Goal: Information Seeking & Learning: Learn about a topic

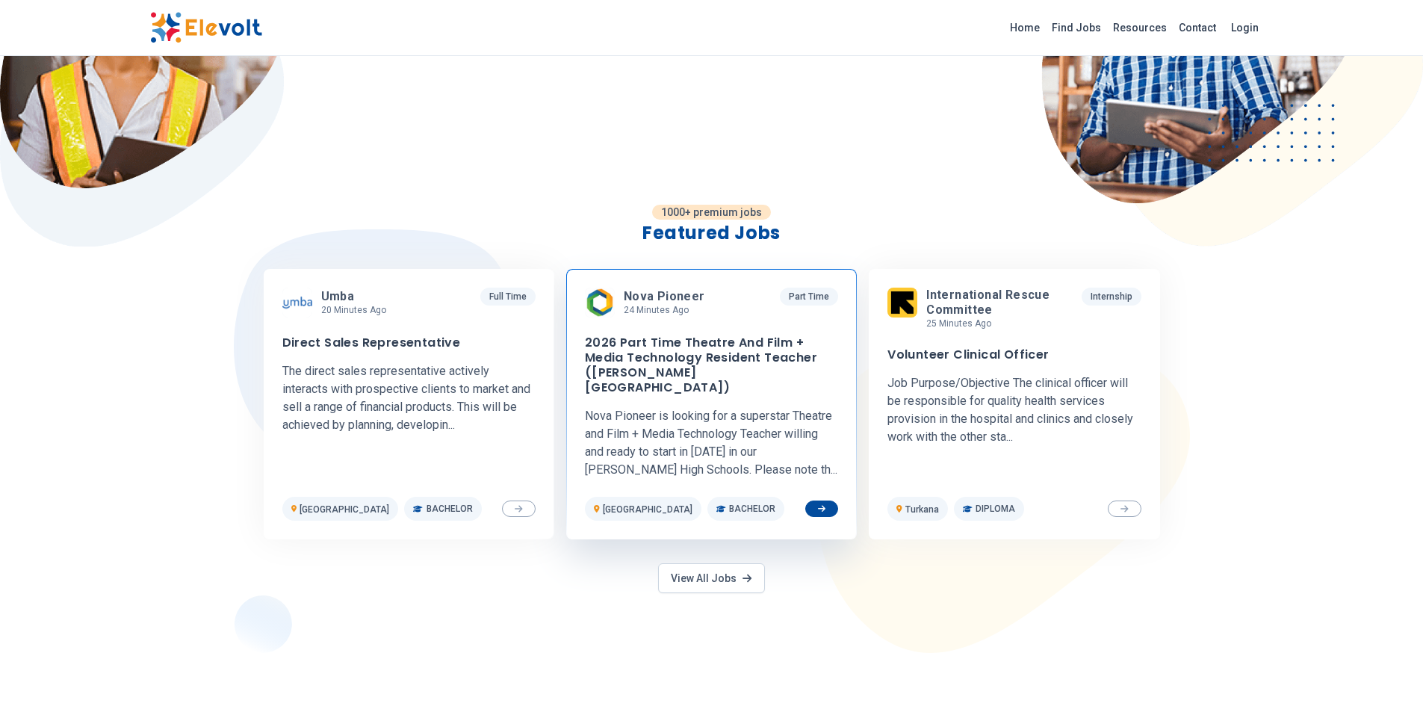
scroll to position [523, 0]
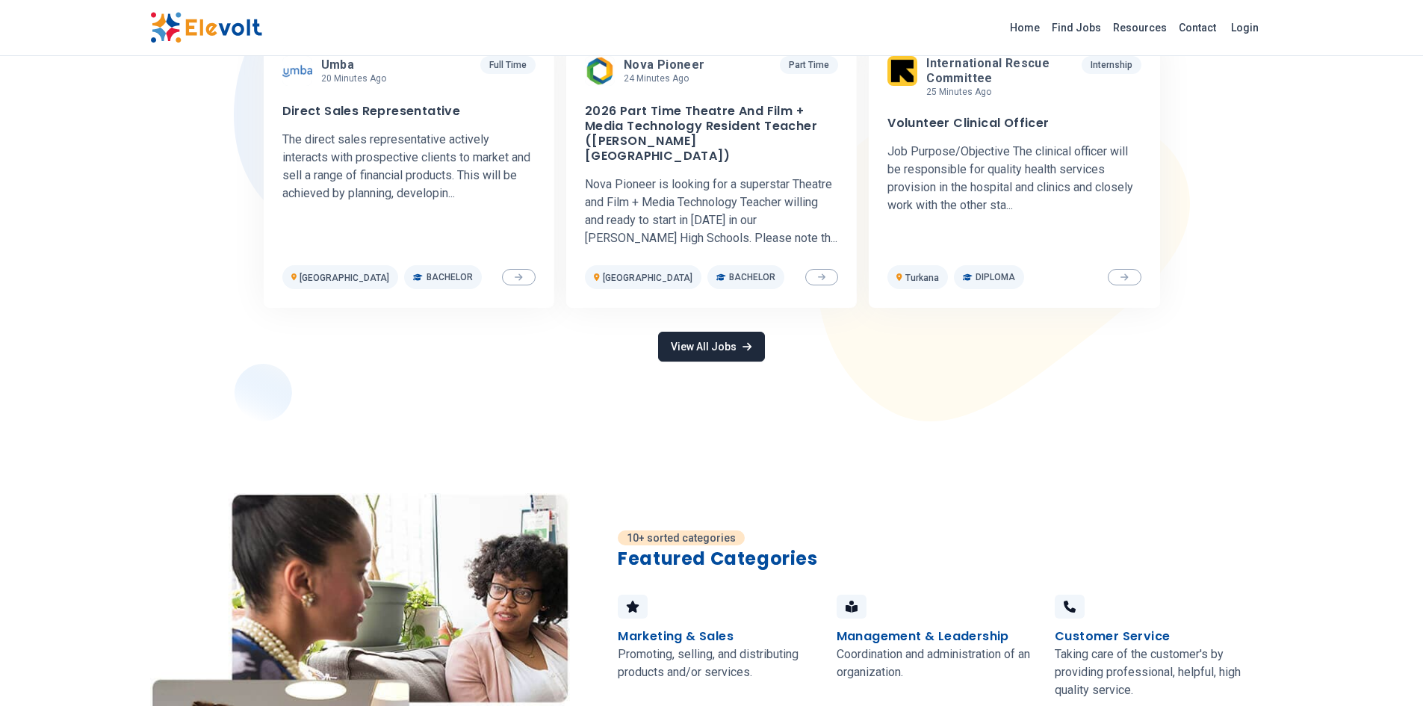
click at [727, 332] on link "View All Jobs" at bounding box center [711, 347] width 106 height 30
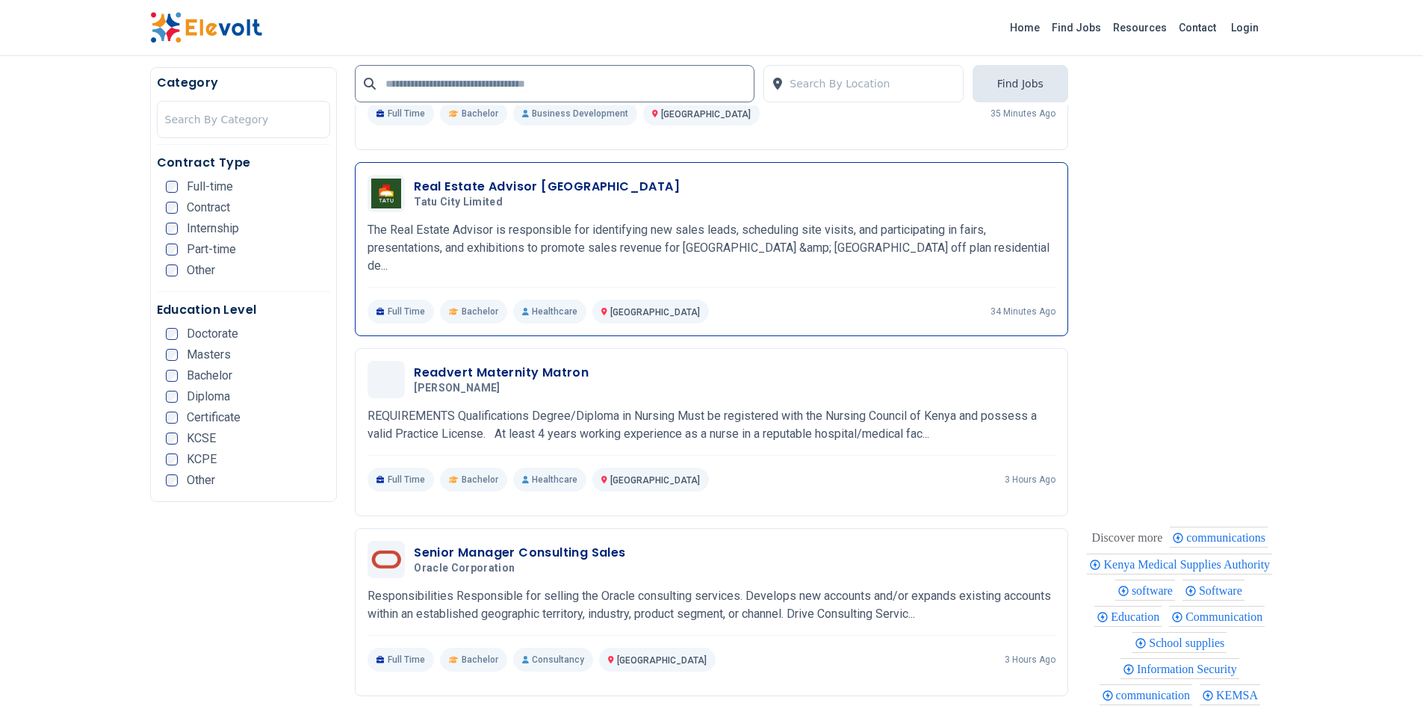
scroll to position [1568, 0]
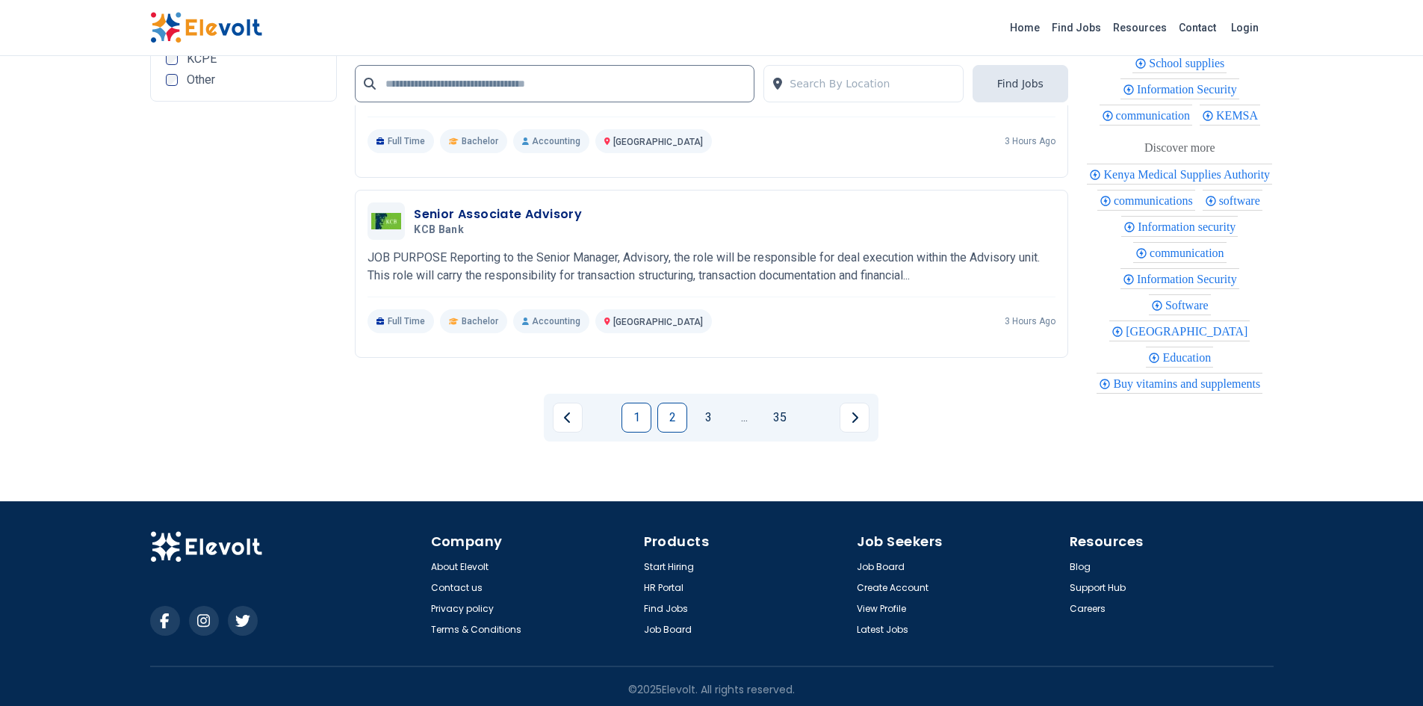
click at [664, 413] on link "2" at bounding box center [672, 418] width 30 height 30
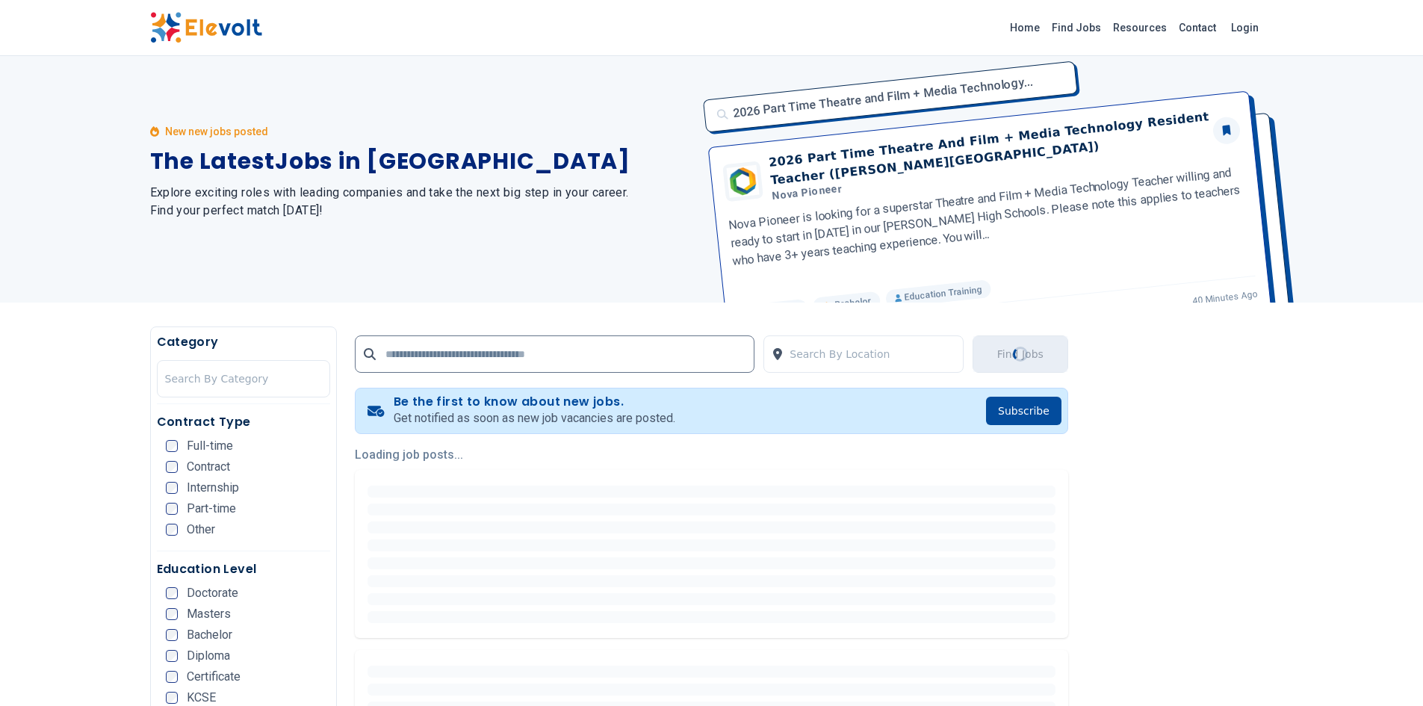
scroll to position [0, 0]
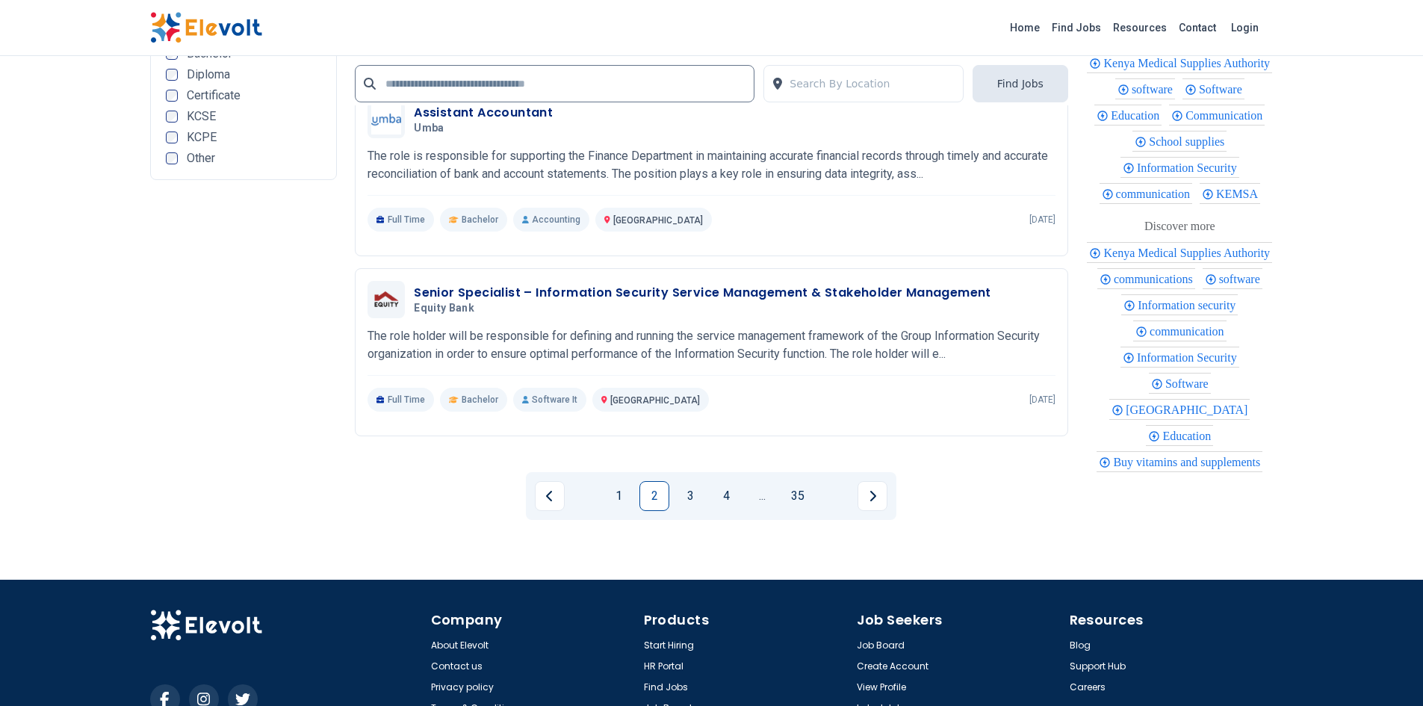
scroll to position [2988, 0]
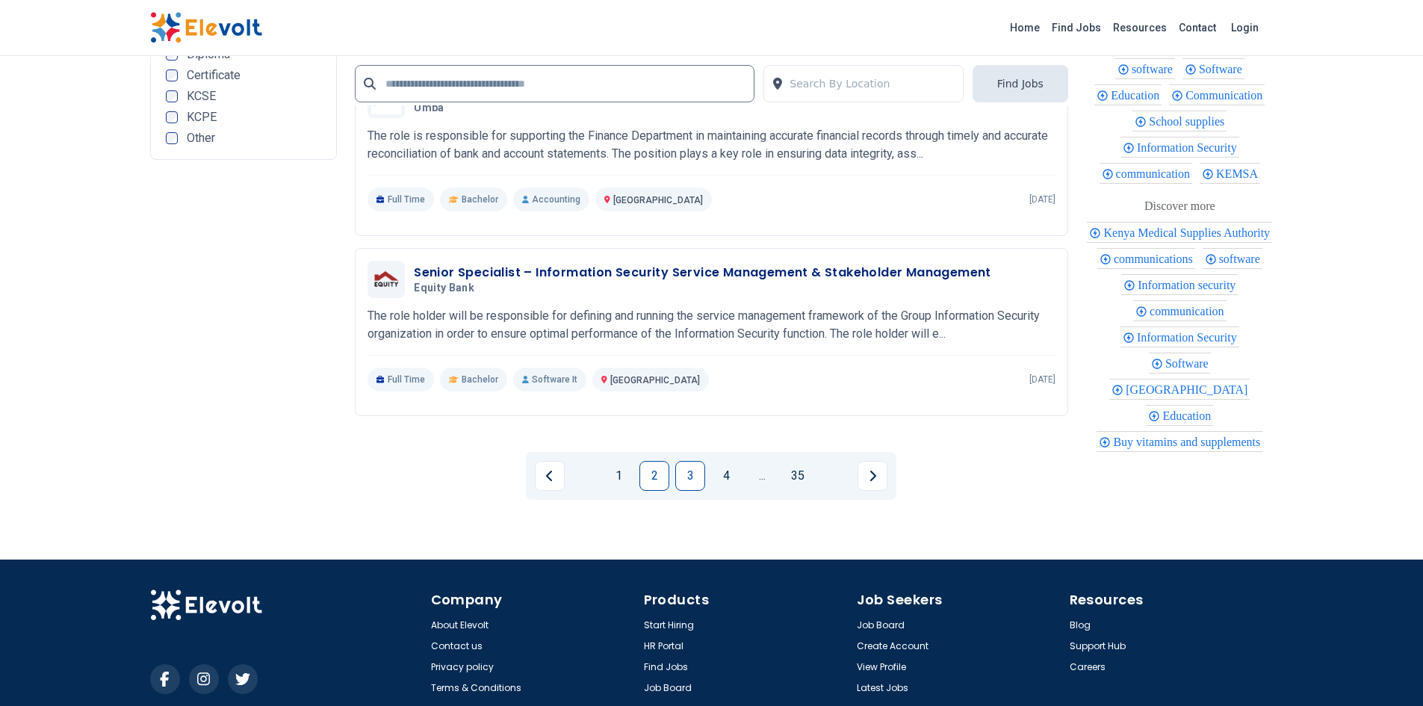
click at [690, 470] on link "3" at bounding box center [690, 476] width 30 height 30
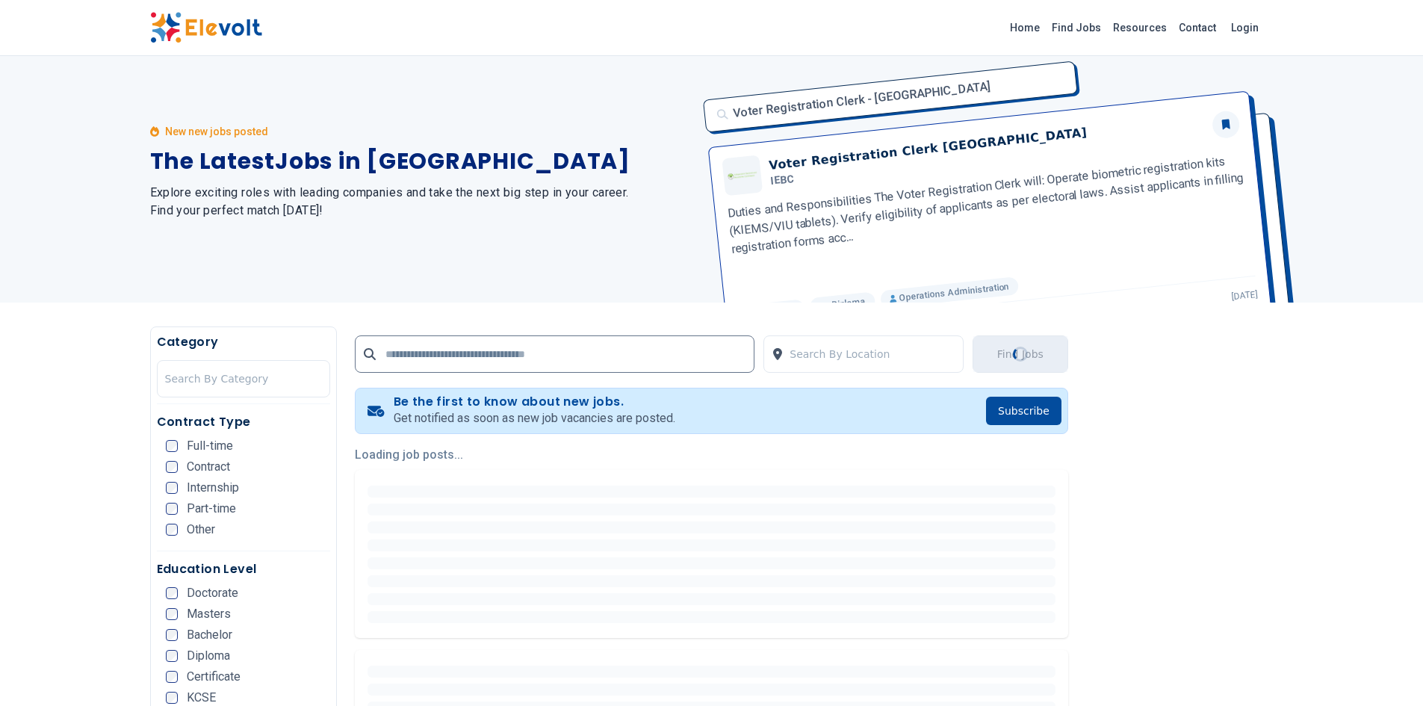
scroll to position [0, 0]
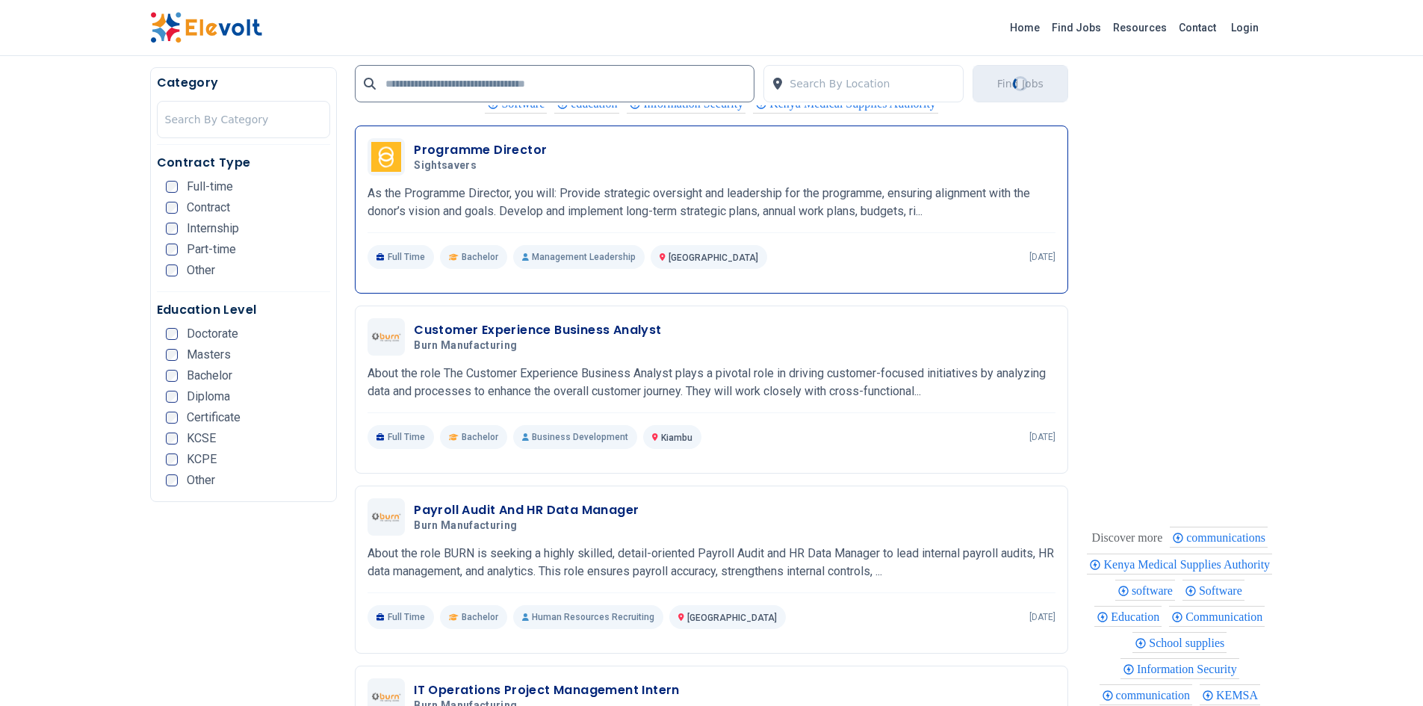
scroll to position [2241, 0]
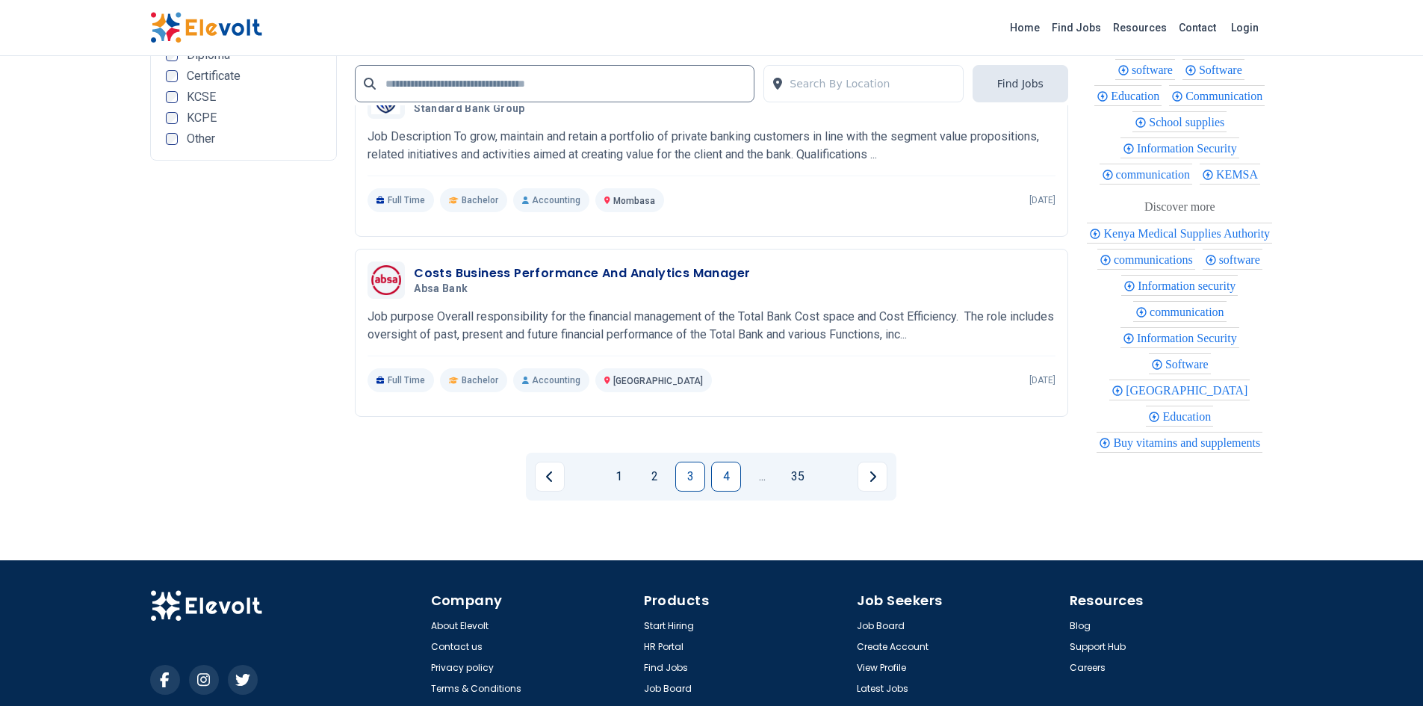
click at [736, 485] on link "4" at bounding box center [726, 477] width 30 height 30
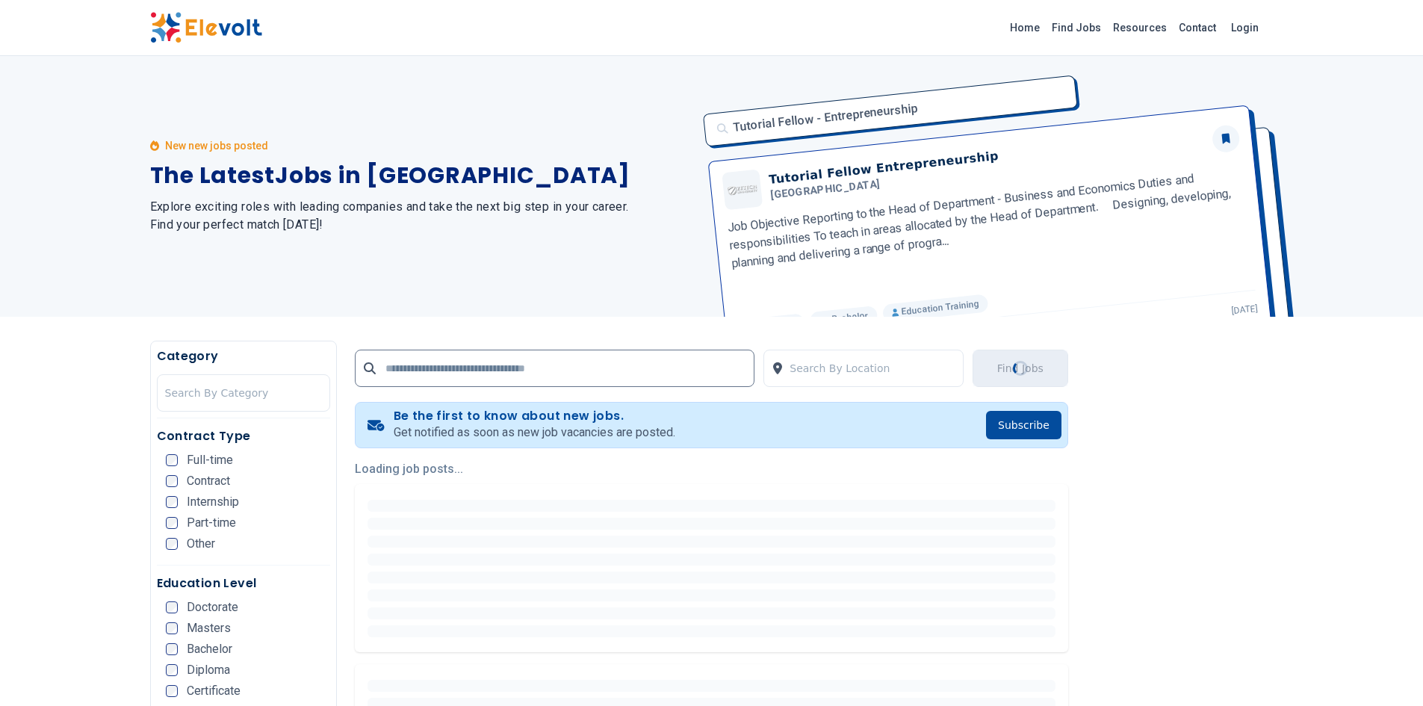
scroll to position [0, 0]
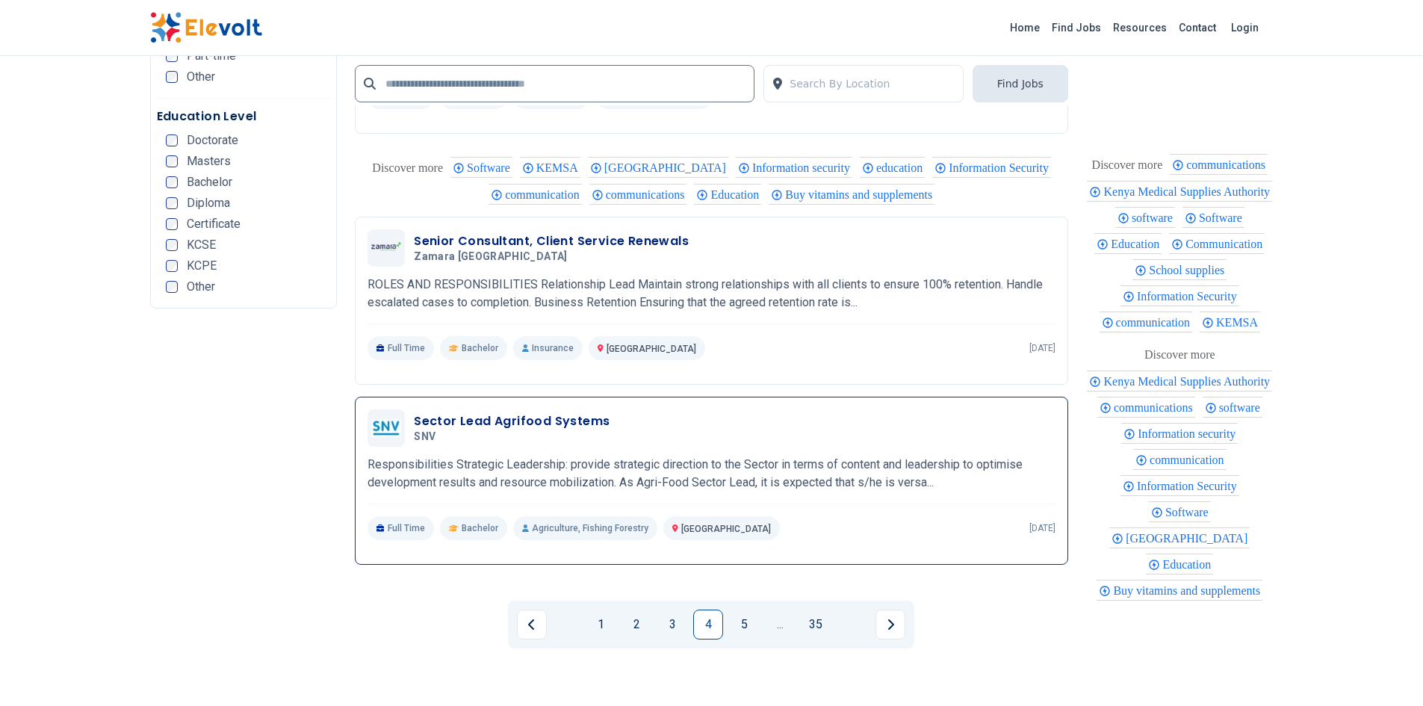
scroll to position [2913, 0]
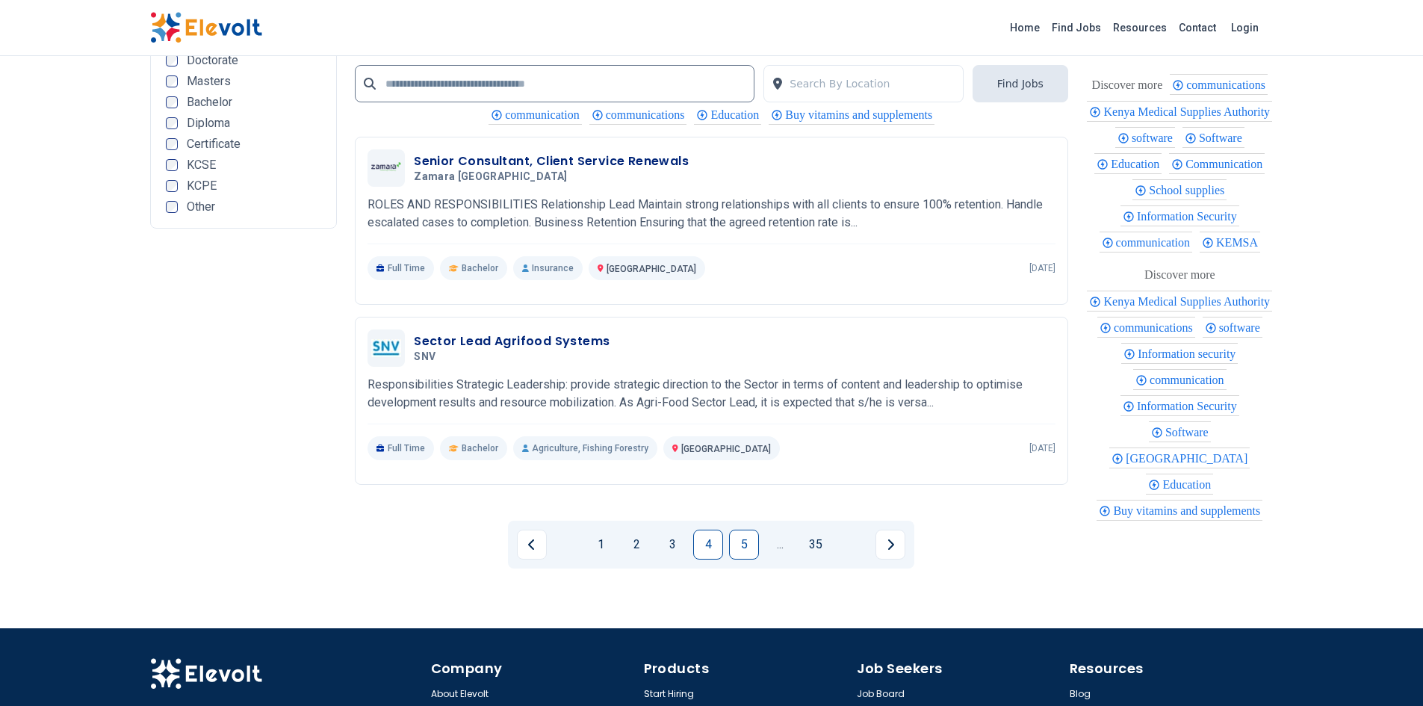
click at [747, 542] on link "5" at bounding box center [744, 545] width 30 height 30
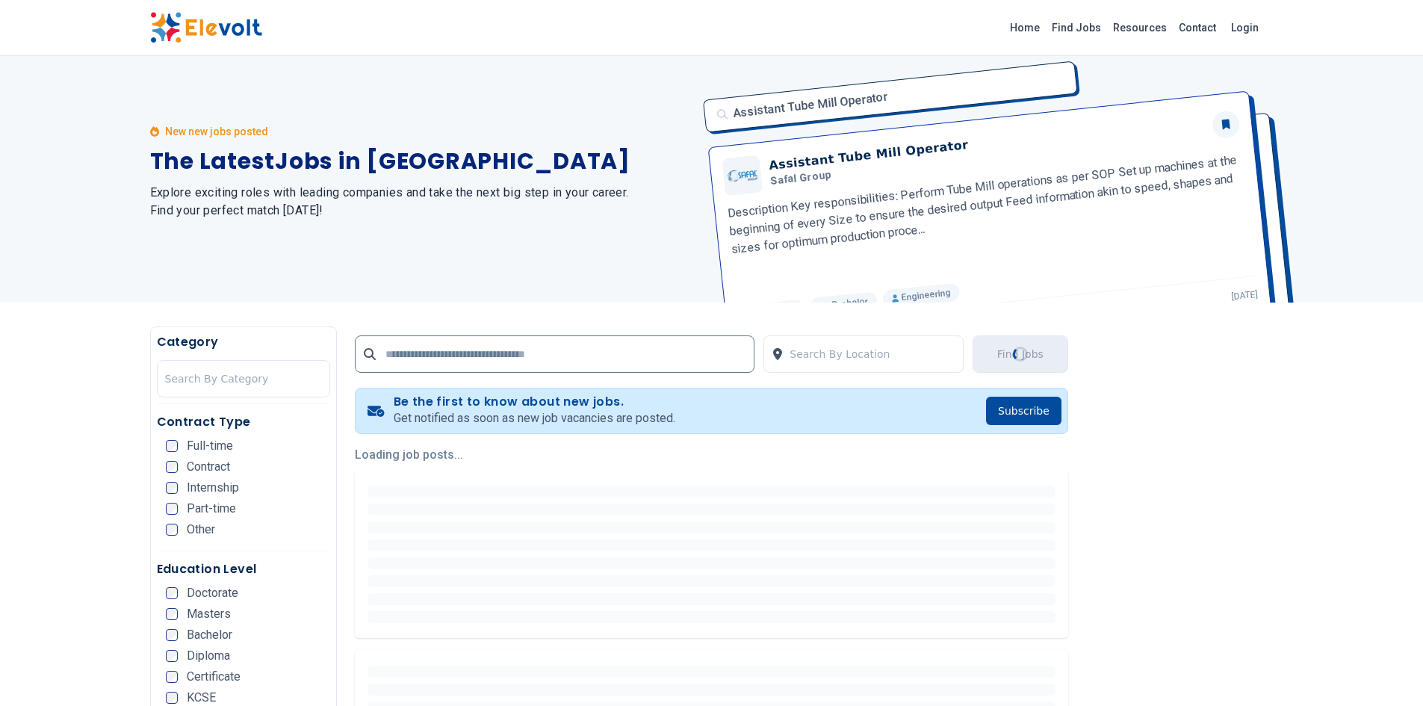
scroll to position [0, 0]
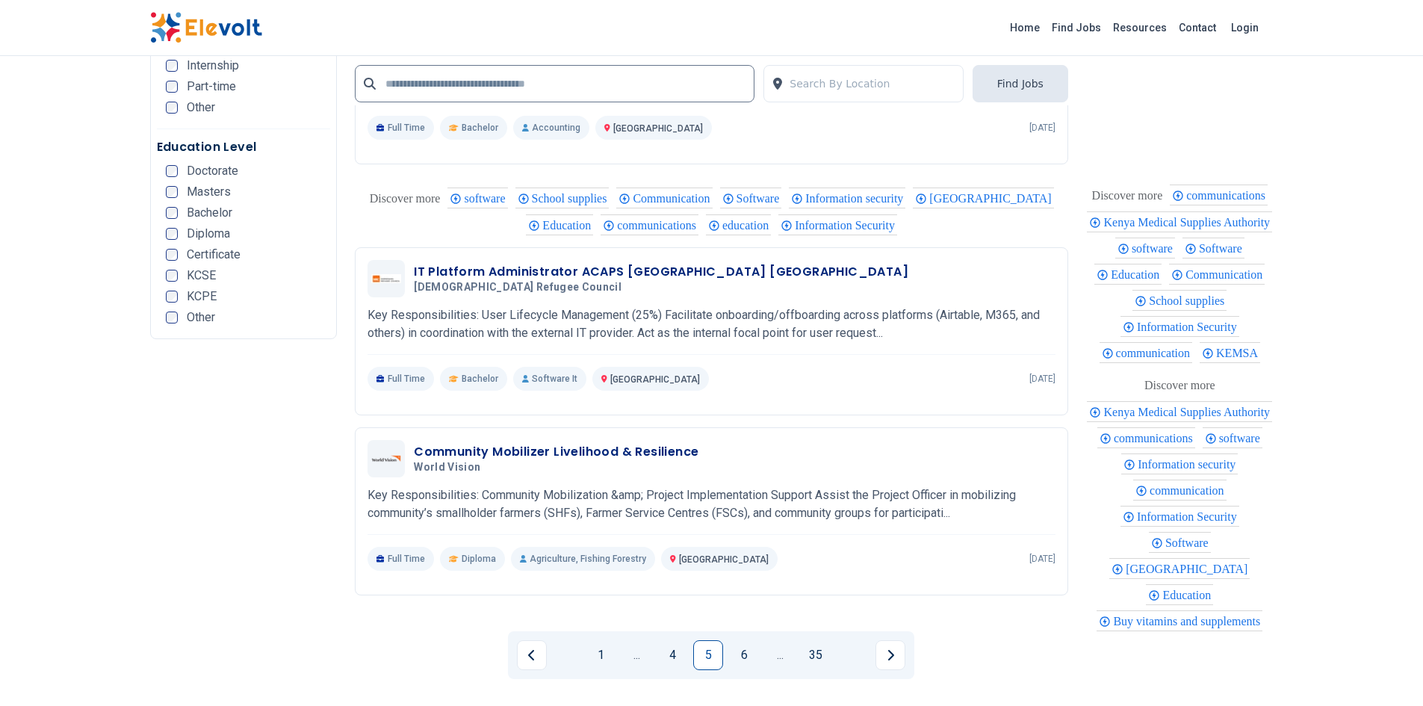
scroll to position [2903, 0]
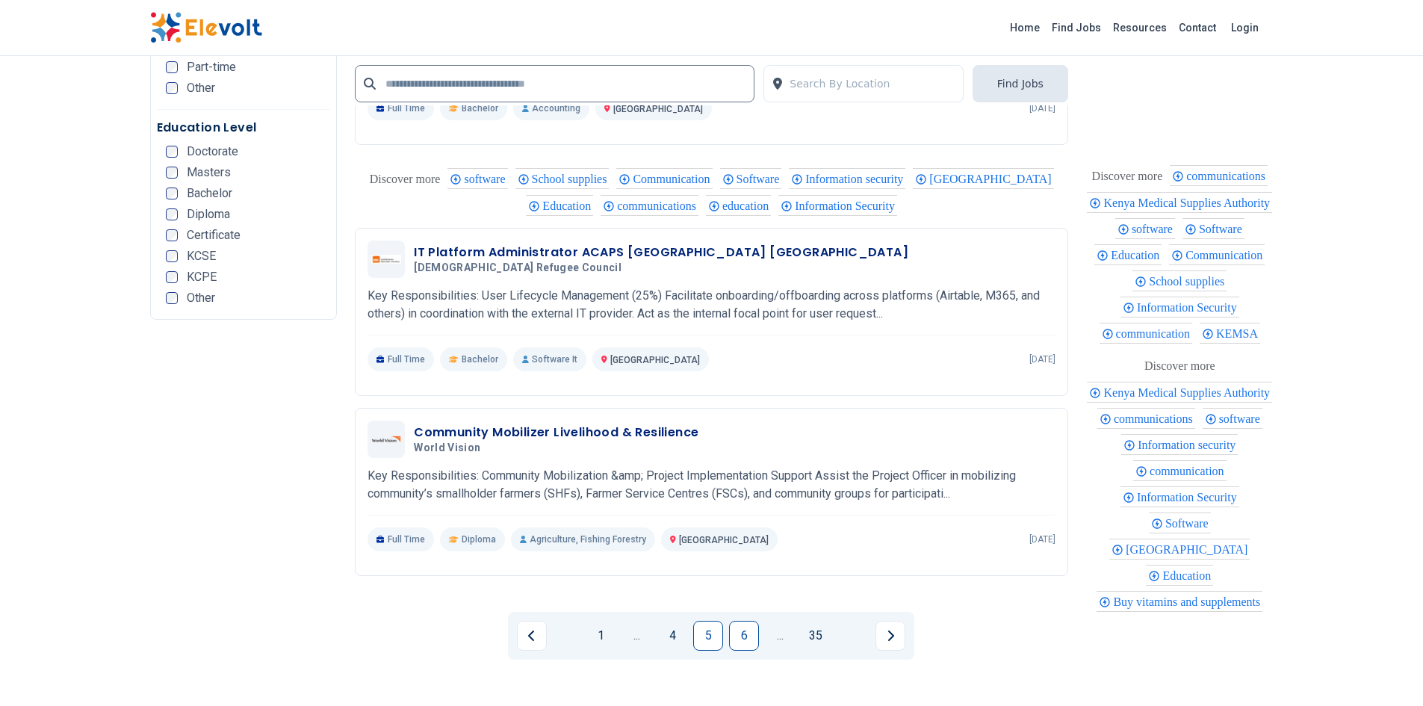
click at [754, 634] on link "6" at bounding box center [744, 636] width 30 height 30
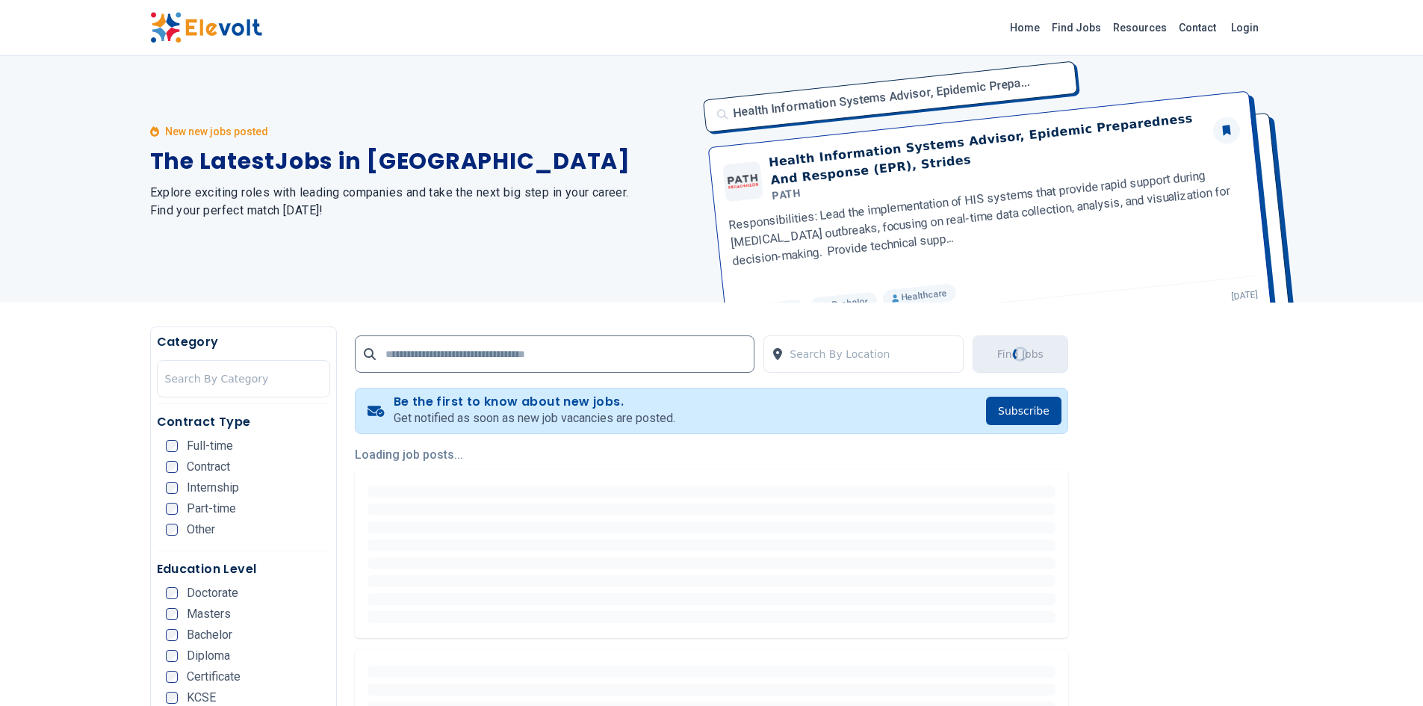
scroll to position [0, 0]
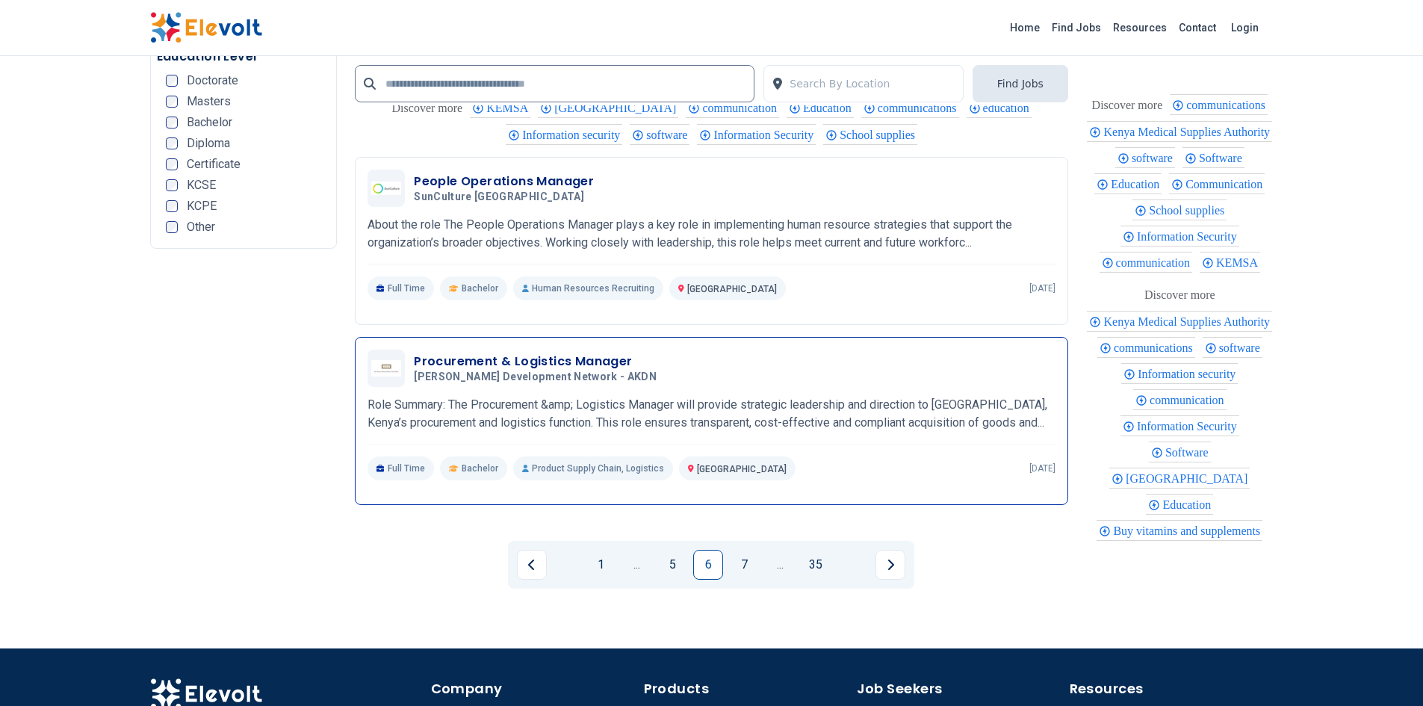
scroll to position [2988, 0]
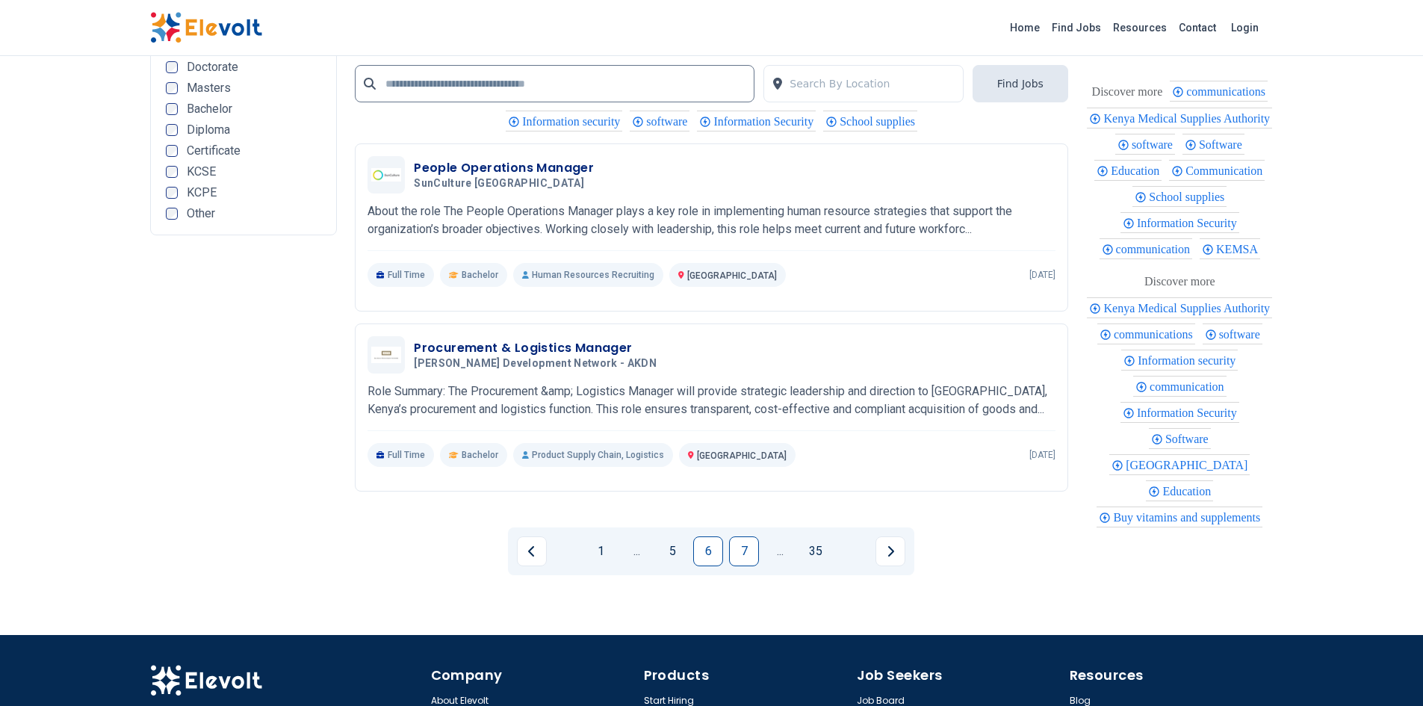
click at [750, 554] on link "7" at bounding box center [744, 551] width 30 height 30
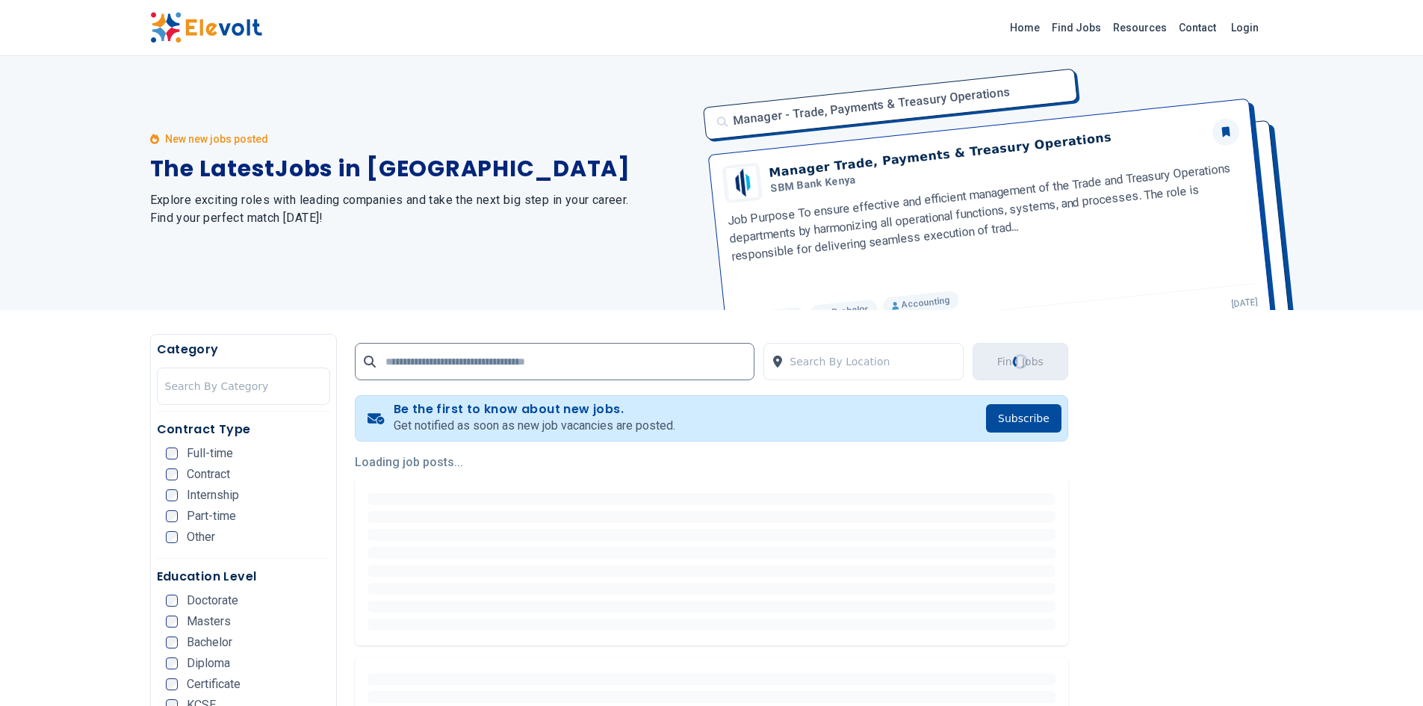
scroll to position [0, 0]
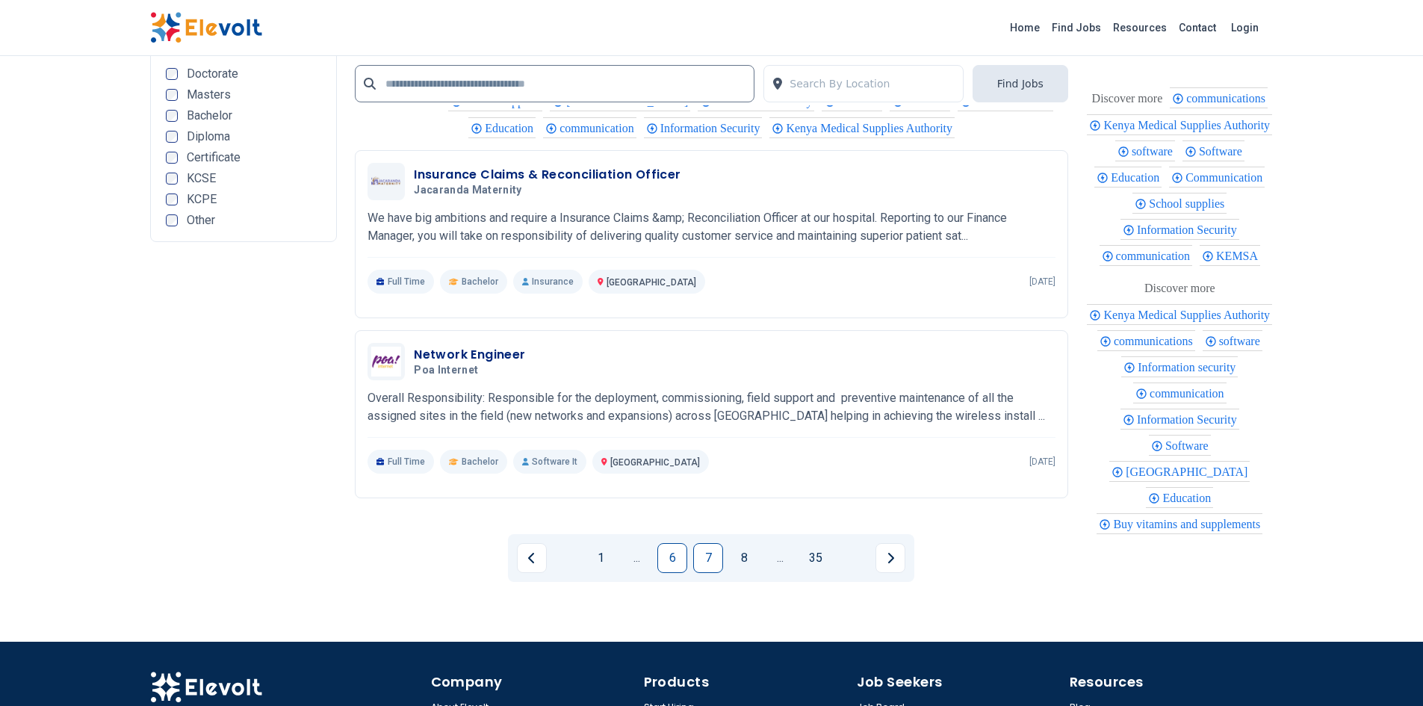
scroll to position [2988, 0]
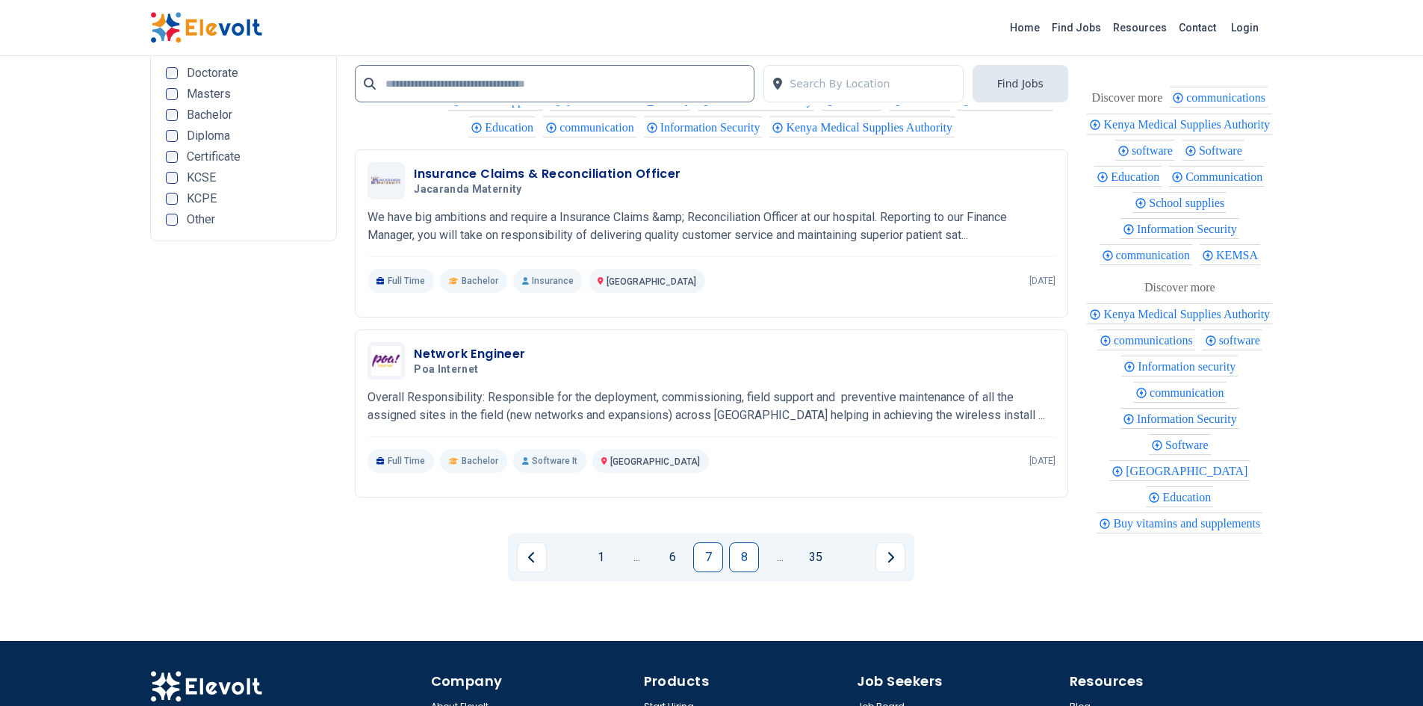
click at [739, 552] on link "8" at bounding box center [744, 557] width 30 height 30
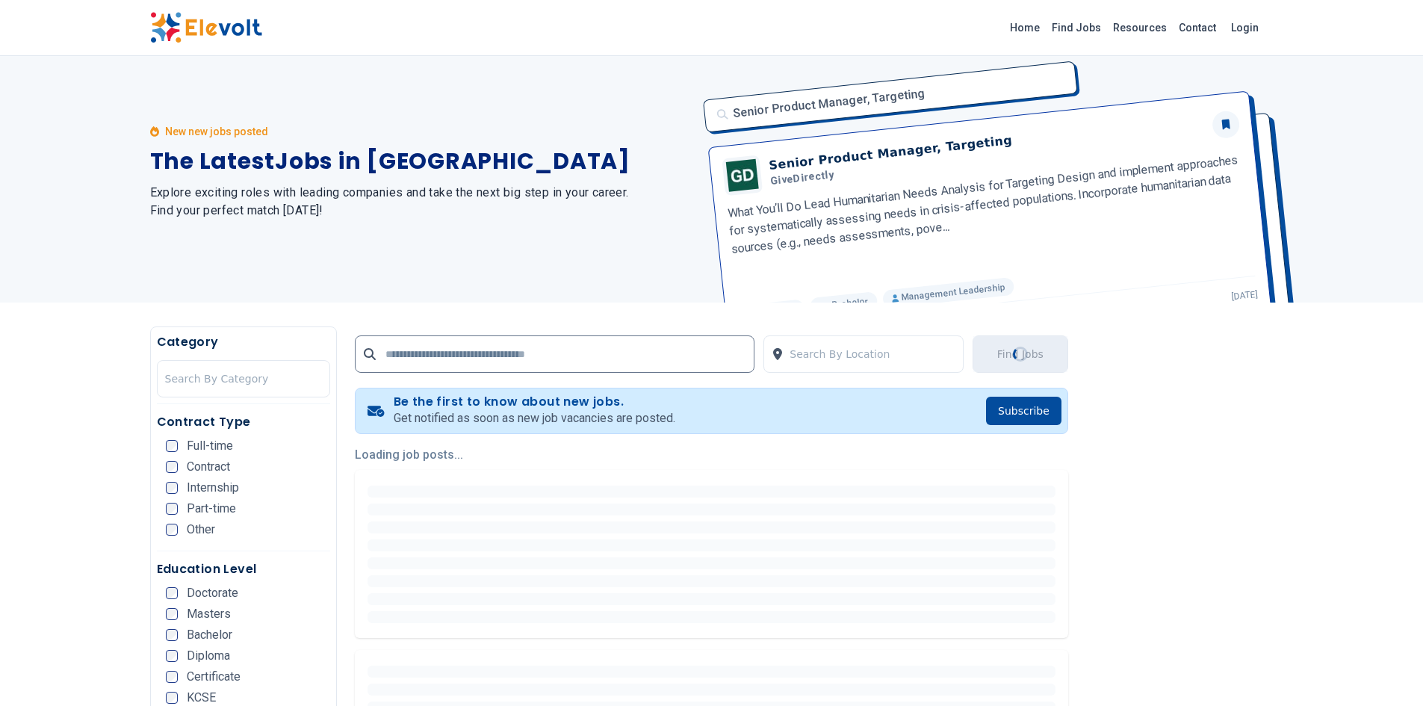
scroll to position [0, 0]
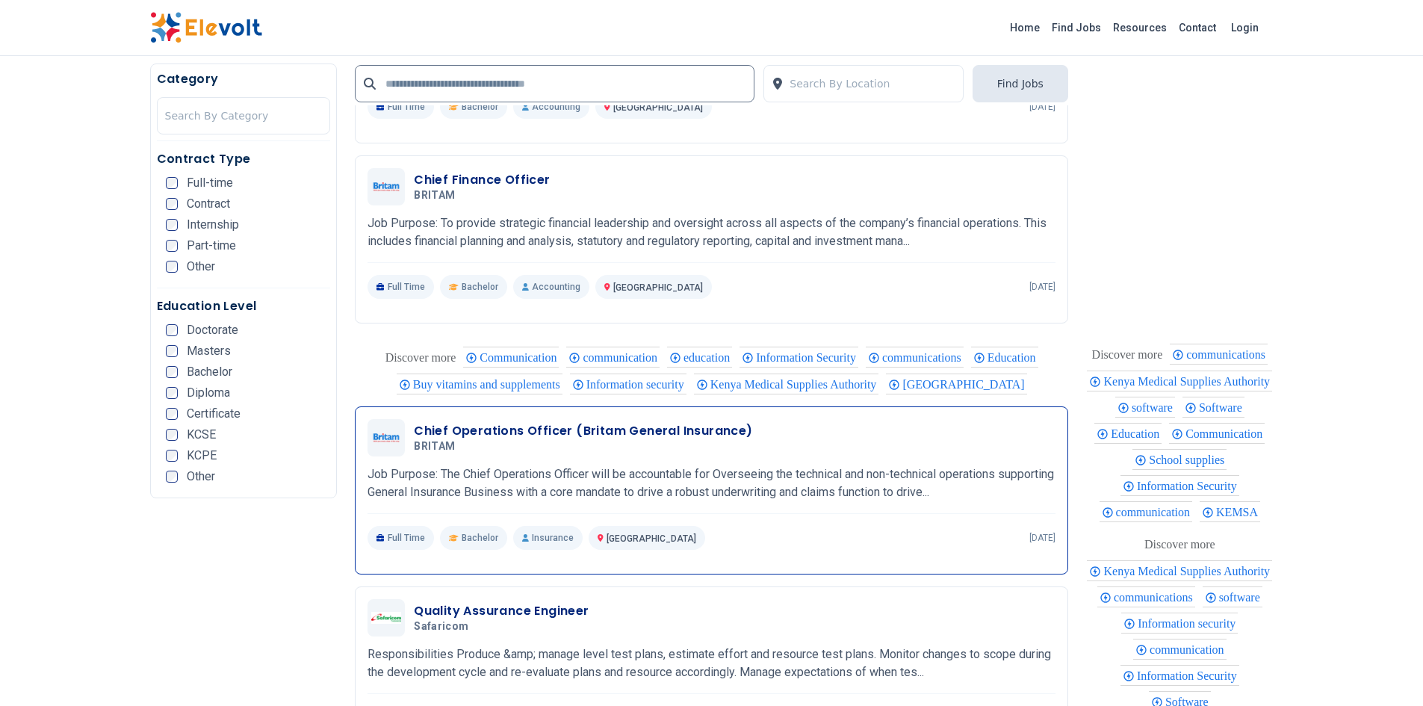
scroll to position [2689, 0]
